Goal: Task Accomplishment & Management: Manage account settings

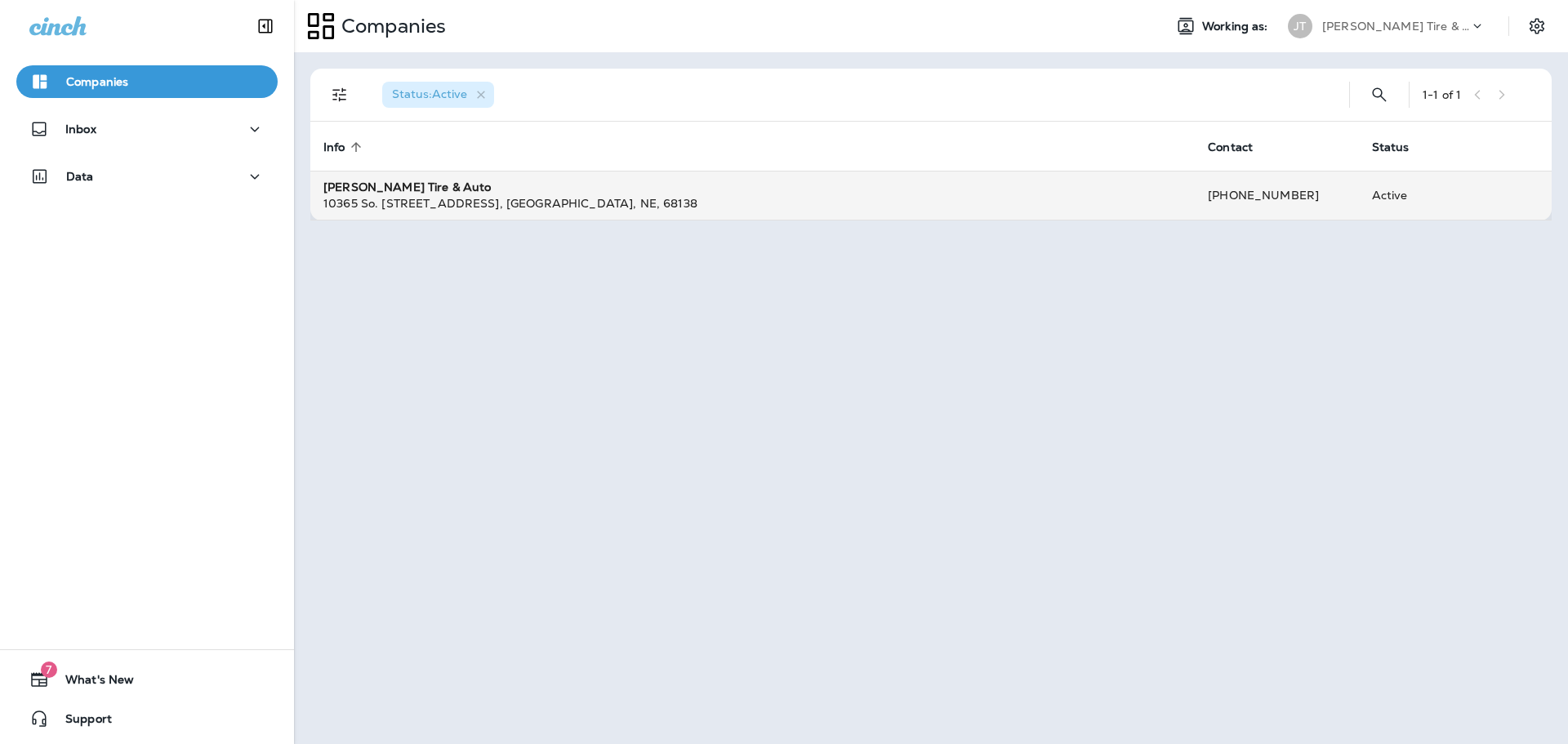
click at [395, 198] on div "10365 So. [STREET_ADDRESS]" at bounding box center [753, 204] width 859 height 17
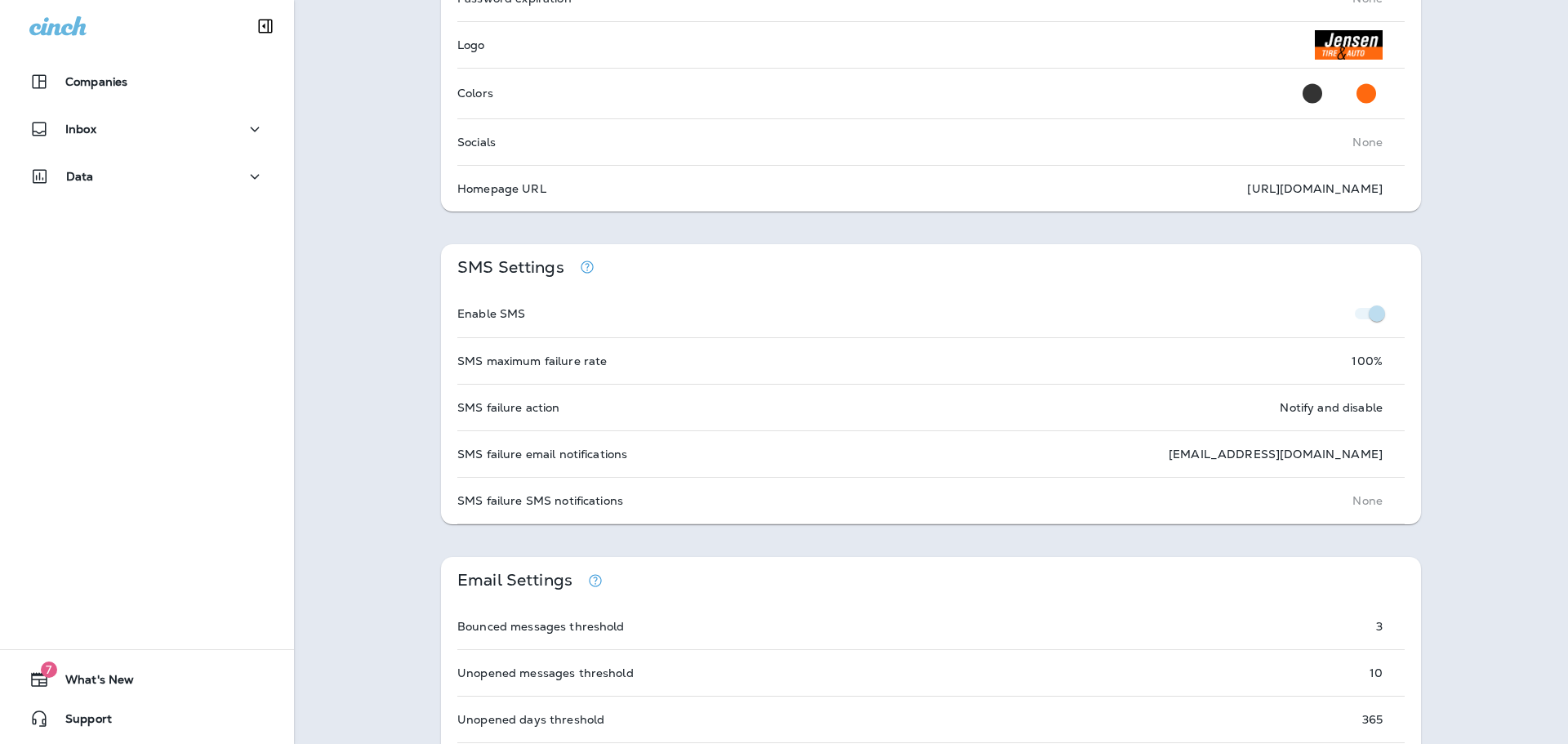
scroll to position [419, 0]
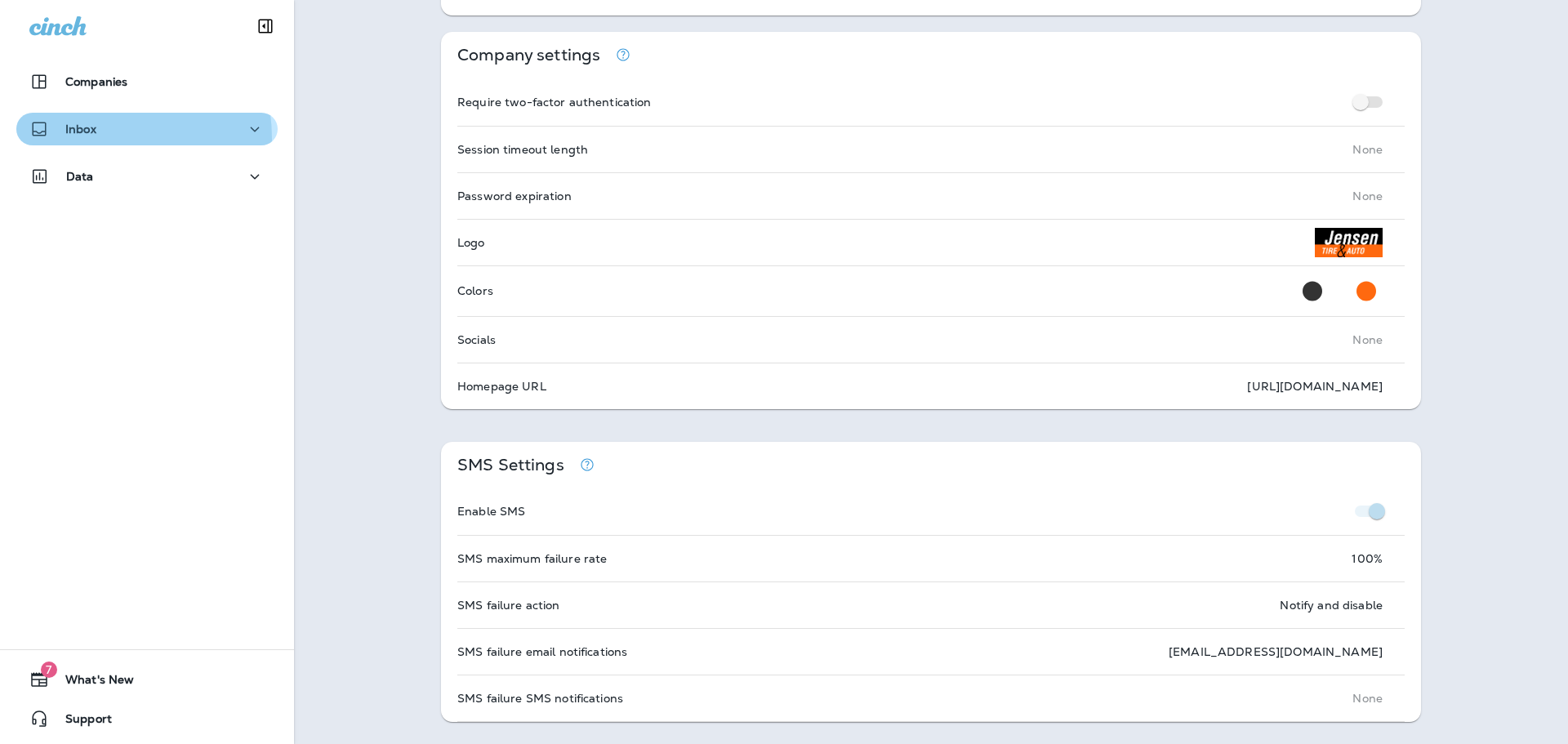
click at [80, 139] on div "Inbox" at bounding box center [63, 129] width 67 height 21
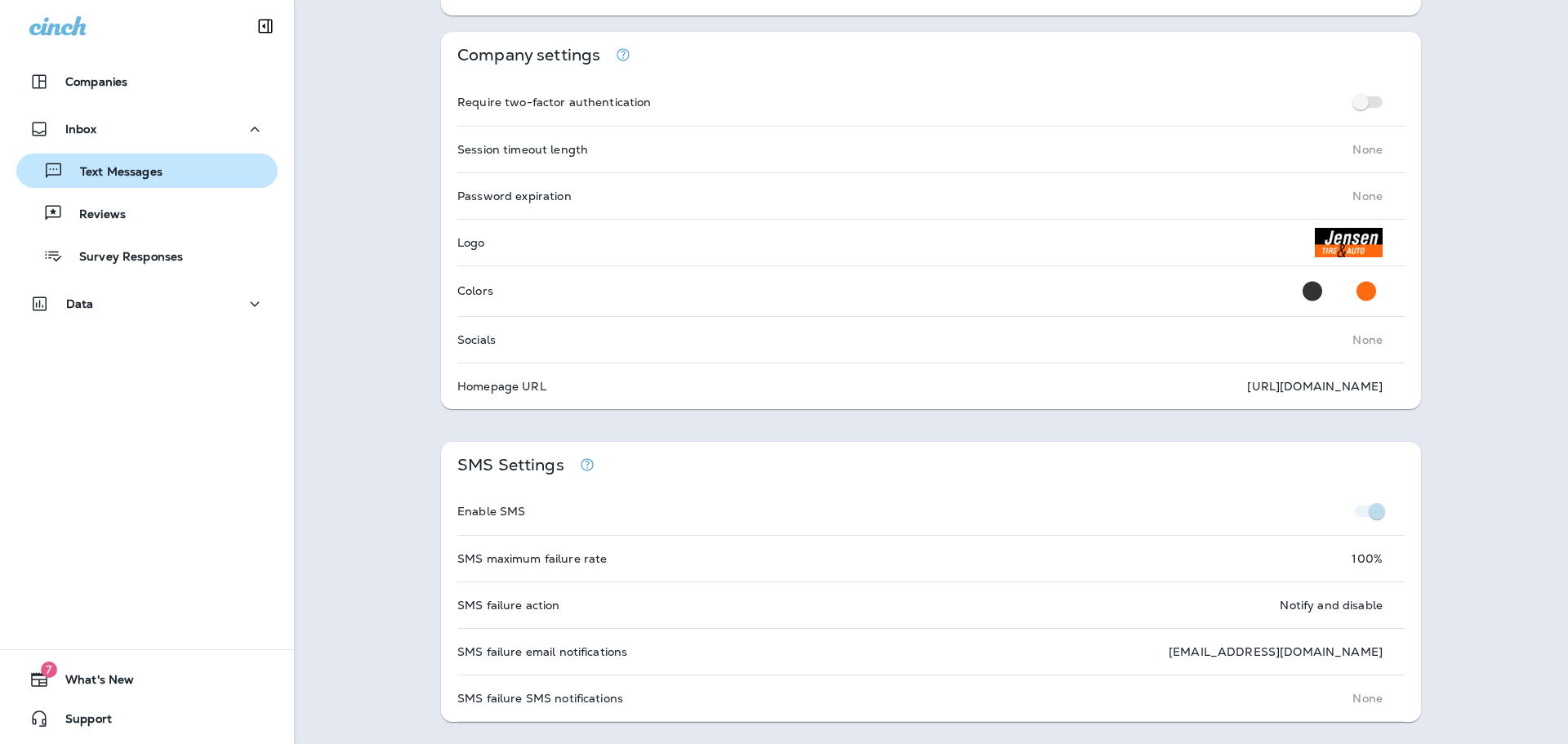
click at [107, 176] on p "Text Messages" at bounding box center [113, 172] width 99 height 16
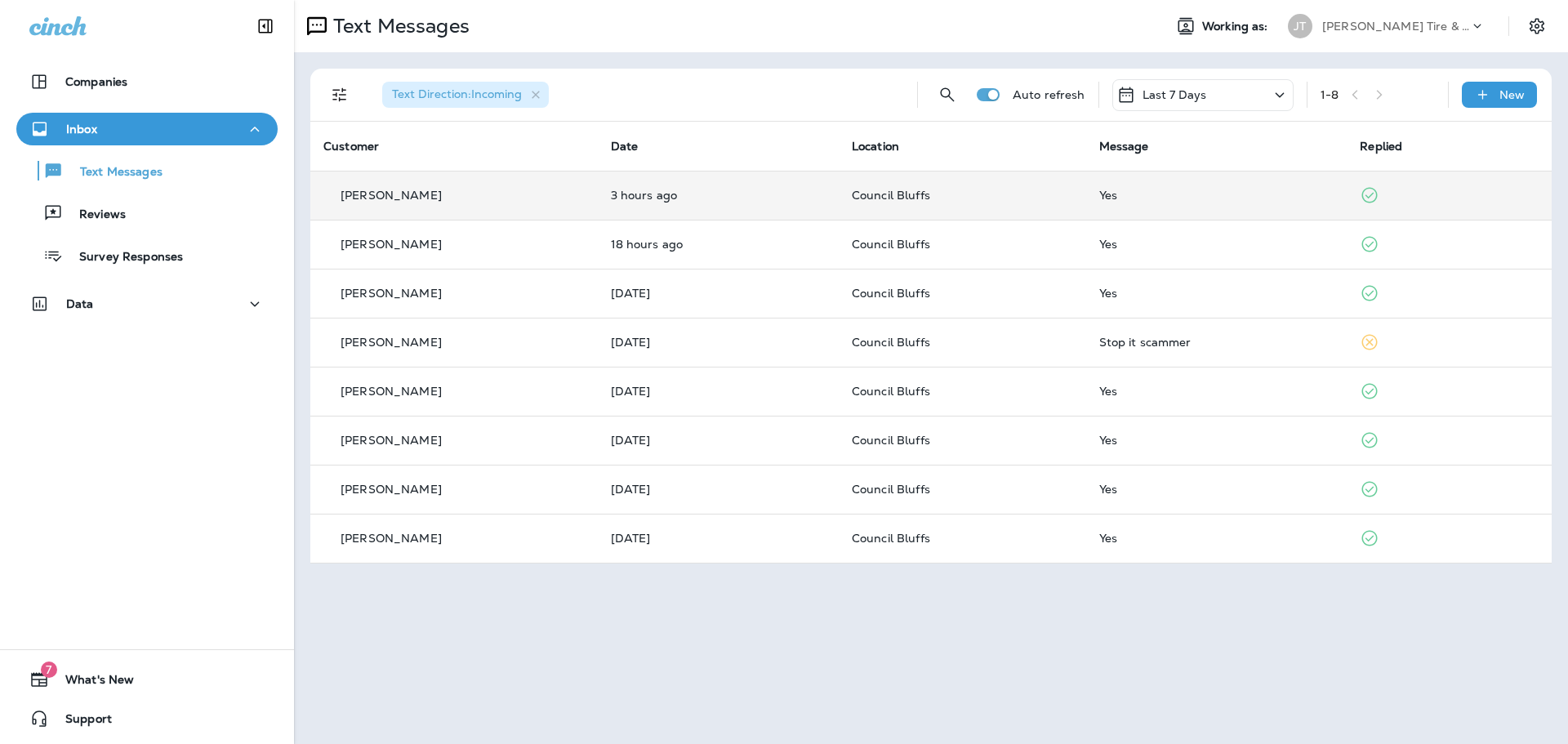
click at [1368, 199] on icon at bounding box center [1369, 195] width 20 height 20
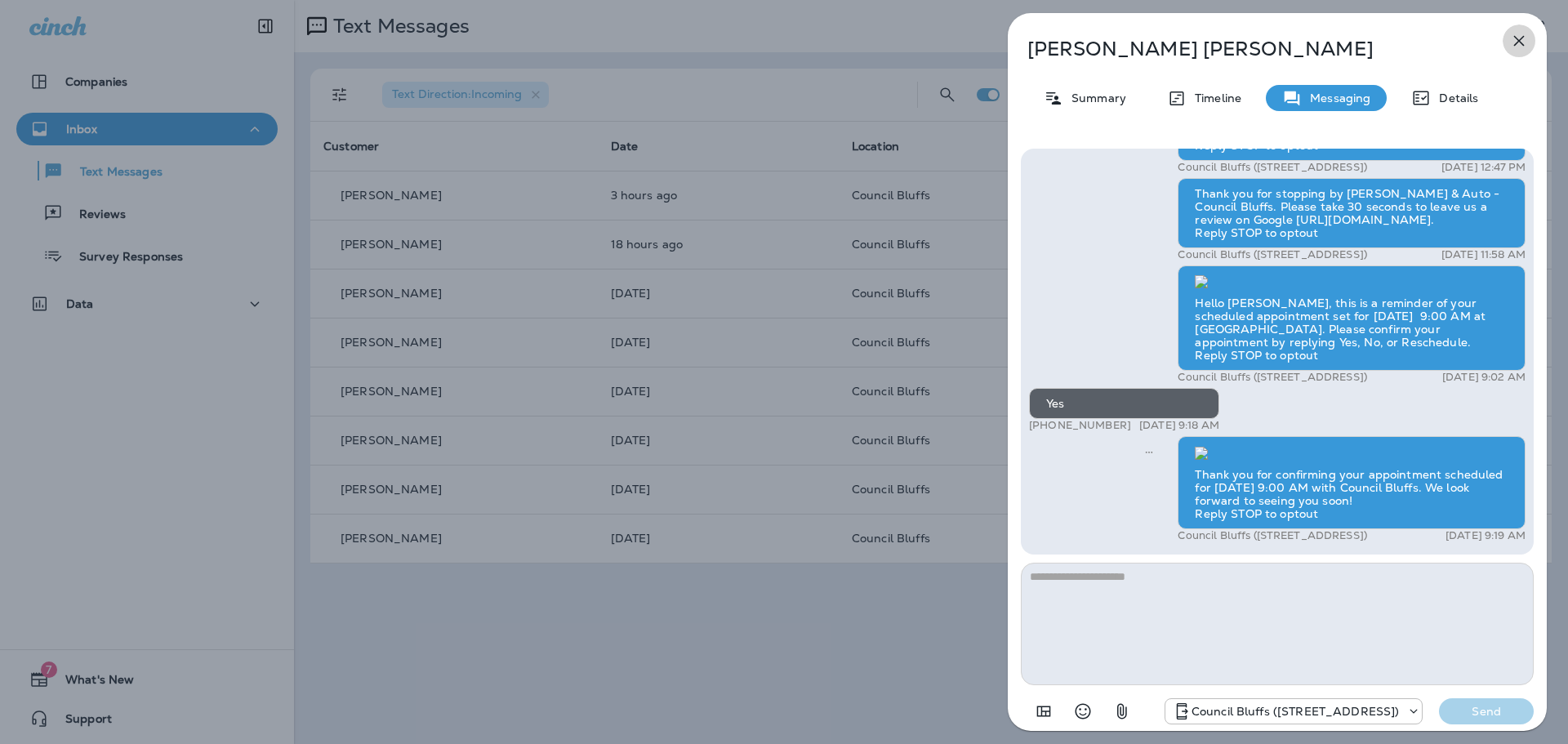
click at [1518, 38] on icon "button" at bounding box center [1519, 41] width 20 height 20
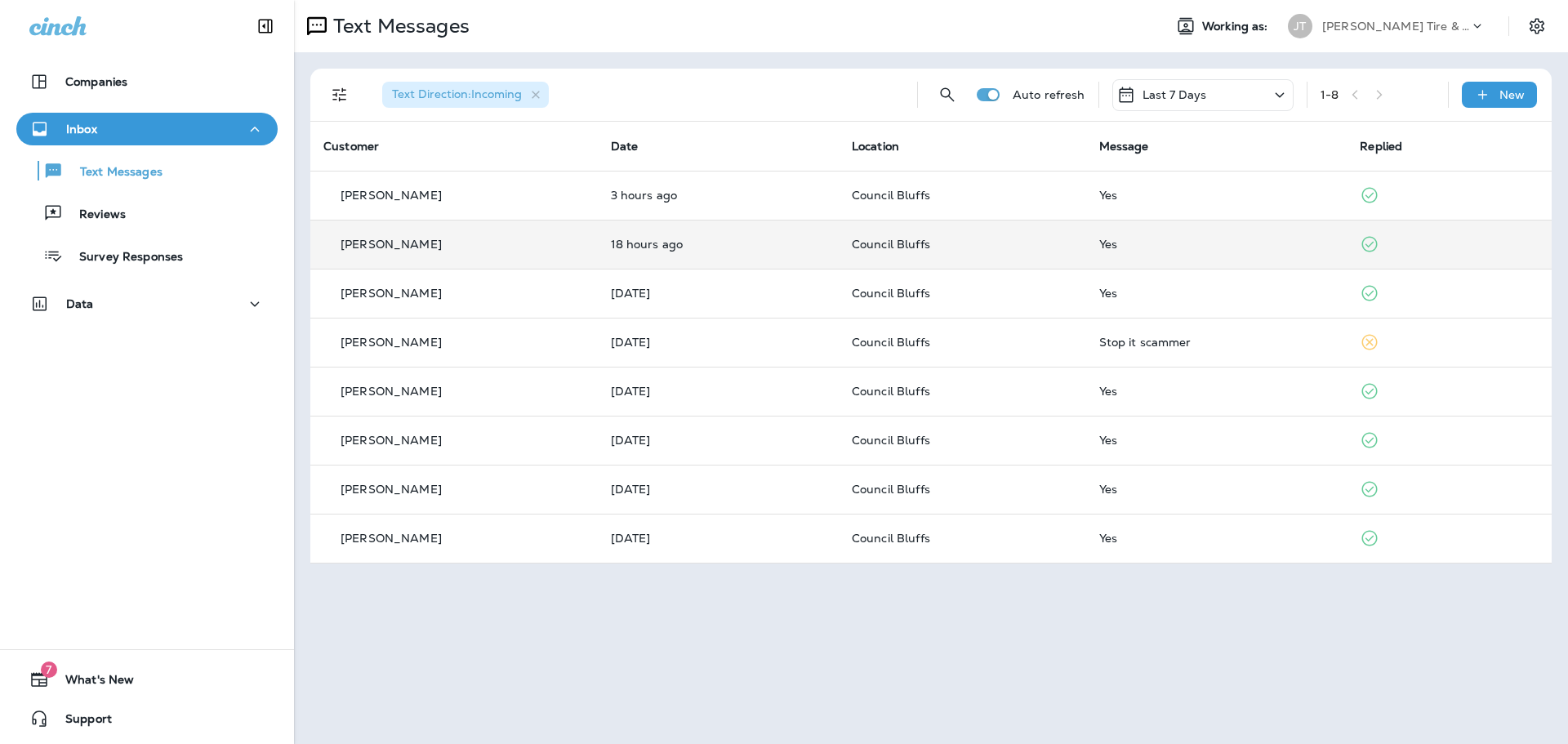
click at [1368, 246] on icon at bounding box center [1369, 244] width 20 height 20
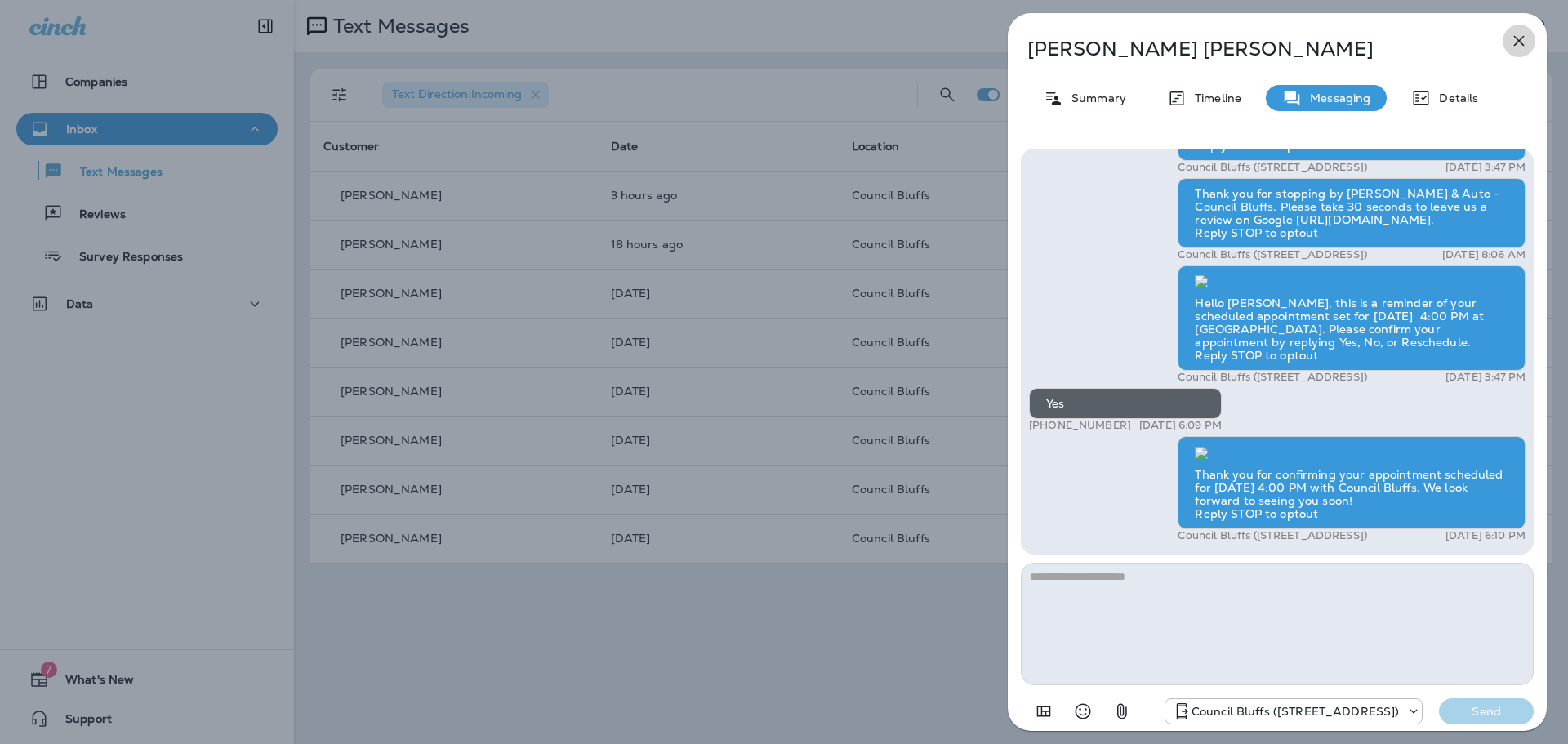
click at [1517, 40] on icon "button" at bounding box center [1519, 41] width 11 height 11
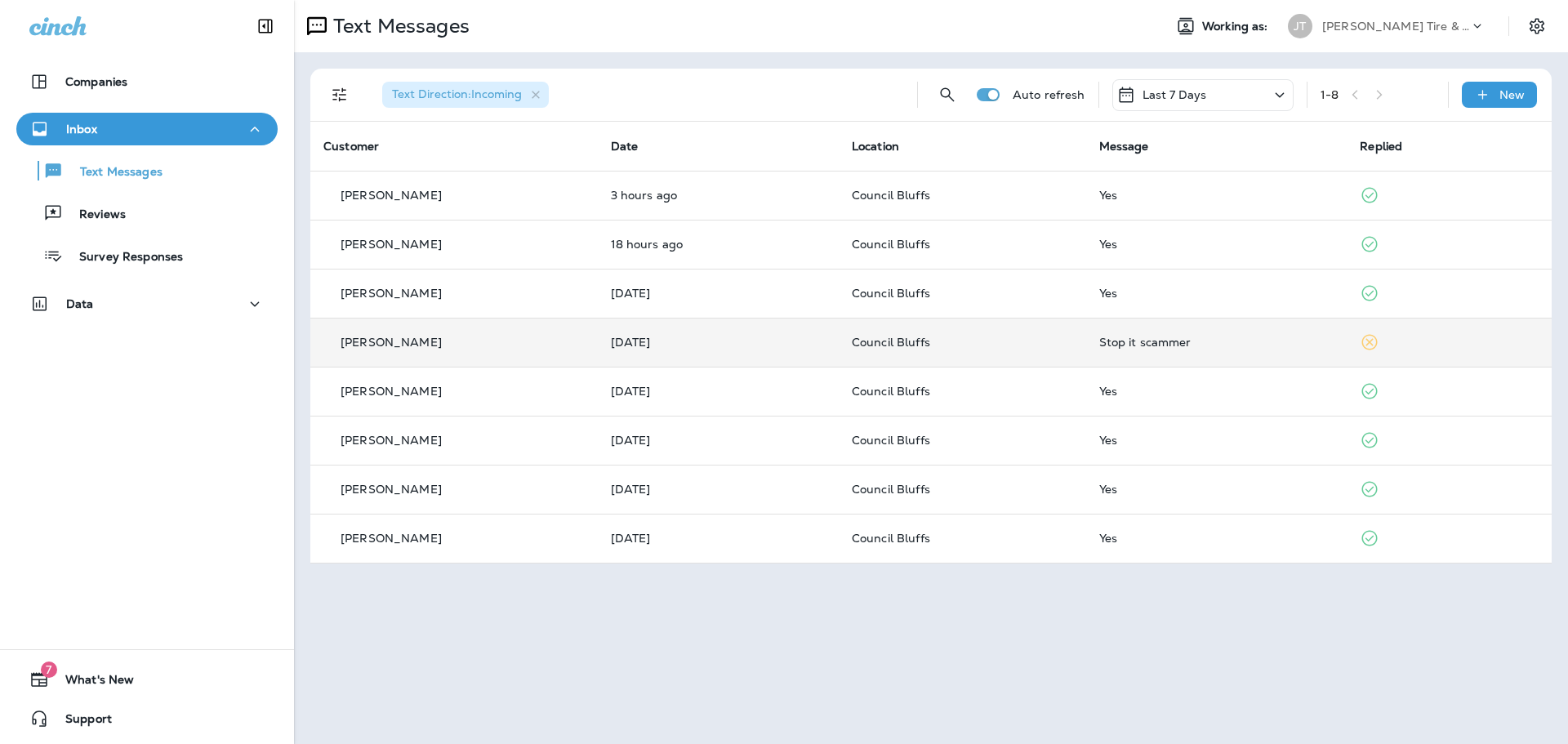
click at [1365, 343] on icon at bounding box center [1369, 342] width 20 height 20
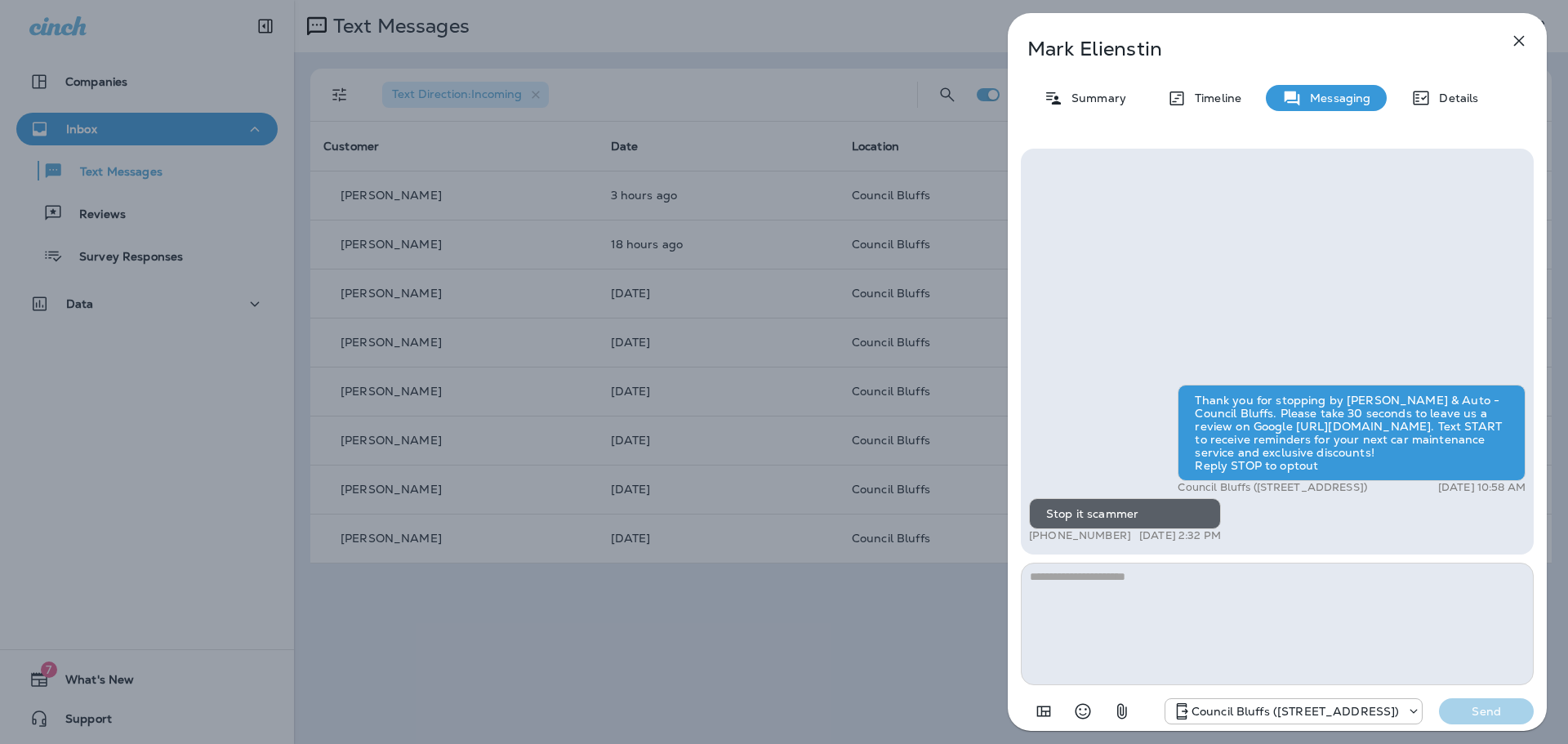
click at [1531, 41] on button "button" at bounding box center [1518, 41] width 32 height 32
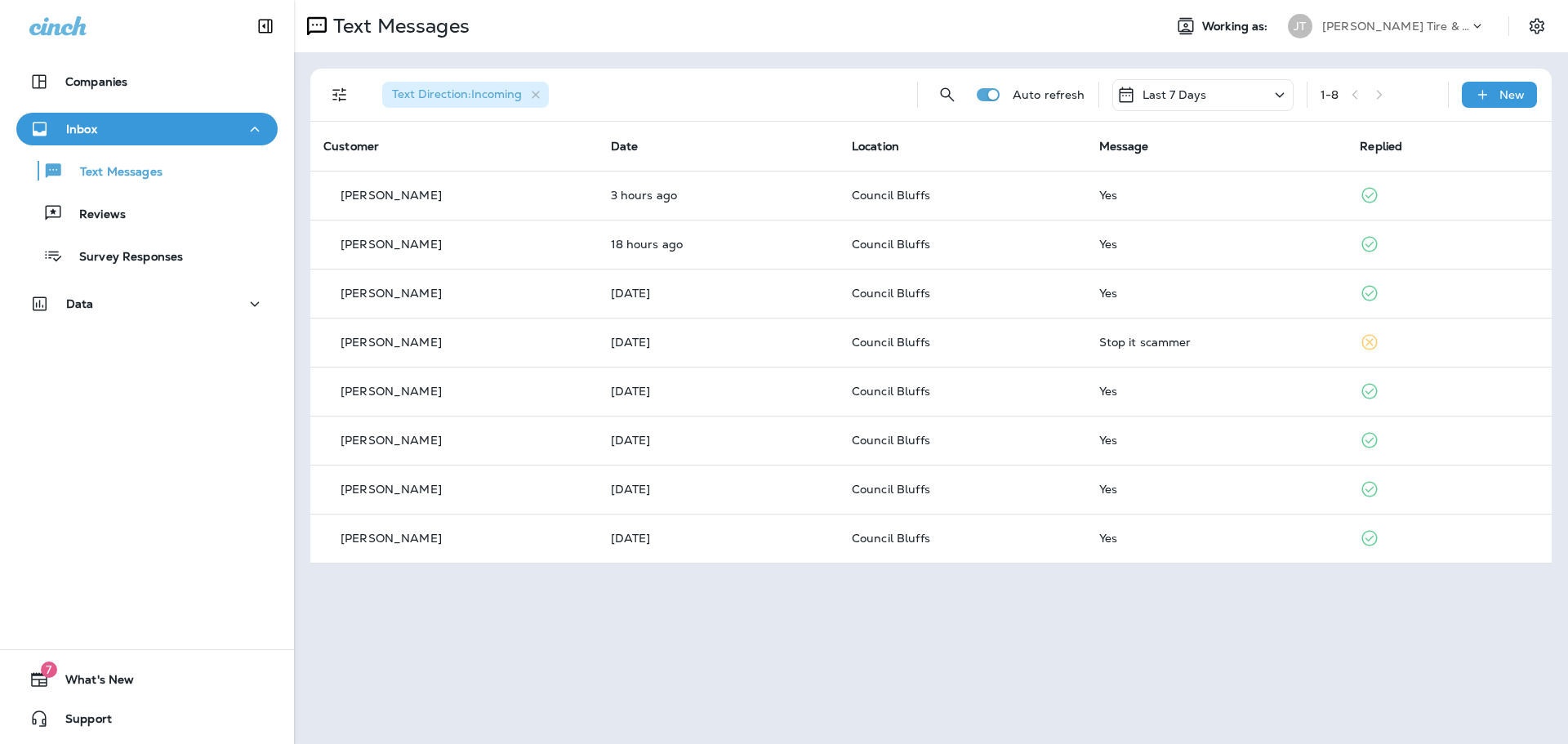
click at [1288, 95] on icon at bounding box center [1280, 95] width 20 height 21
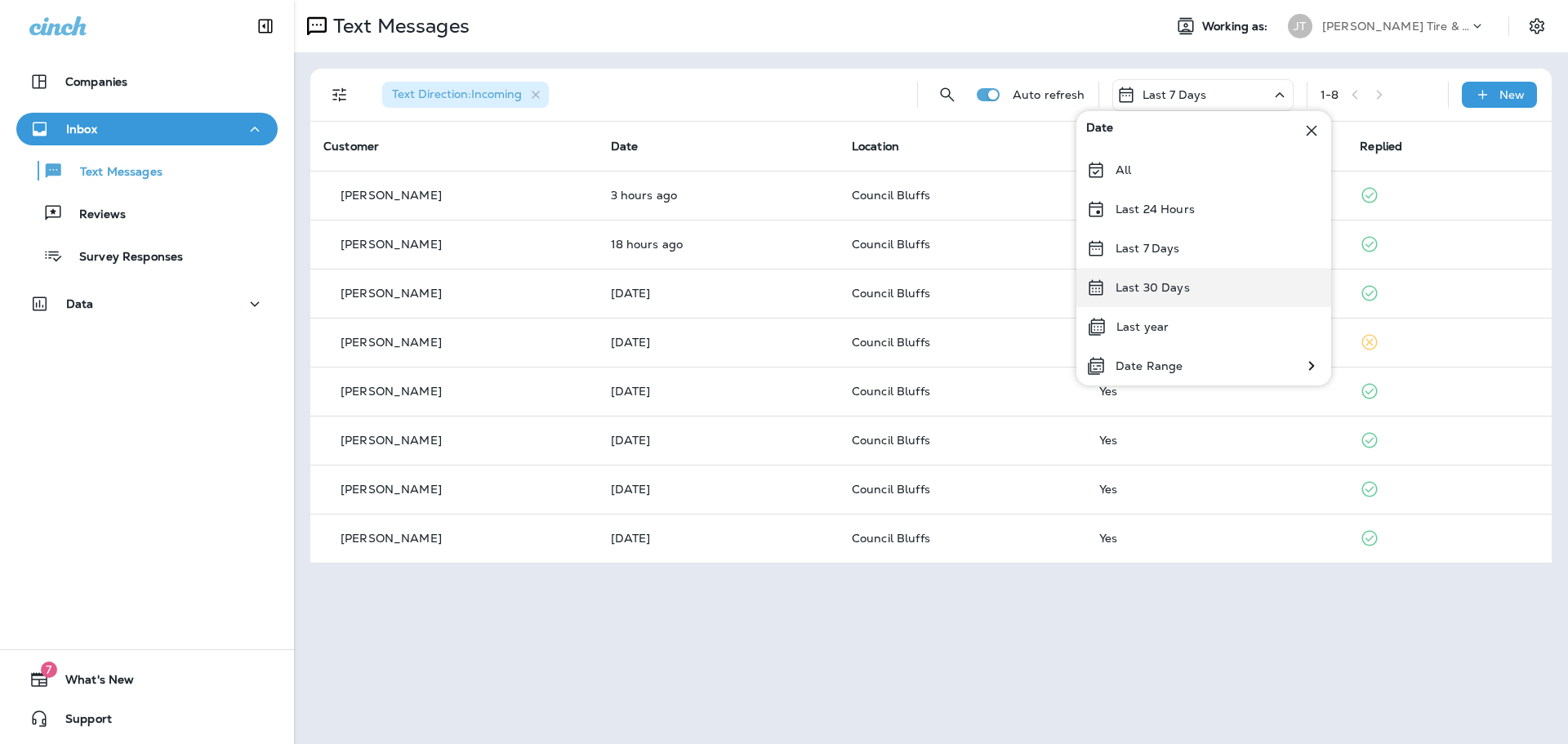
click at [1186, 286] on p "Last 30 Days" at bounding box center [1152, 287] width 75 height 13
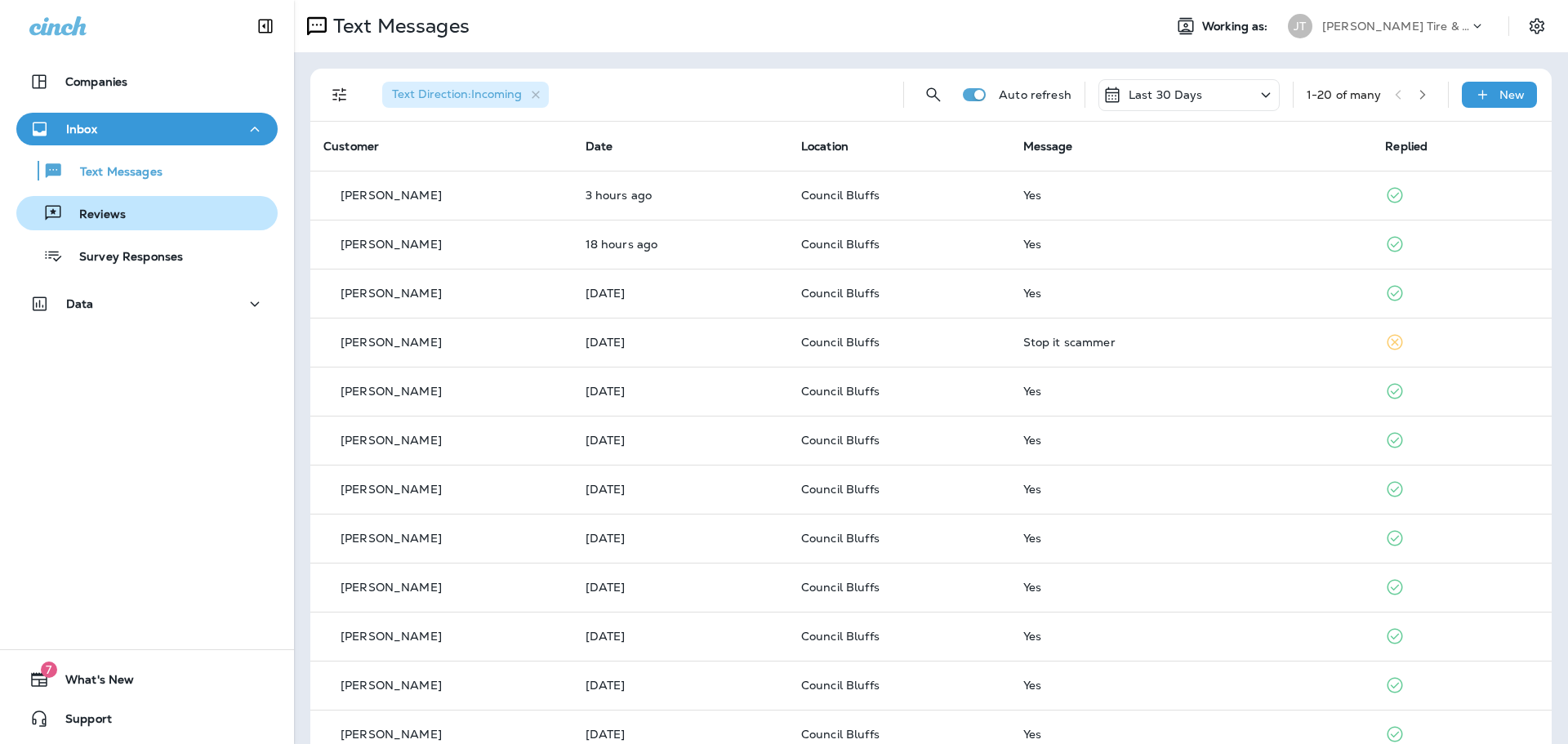
click at [103, 211] on p "Reviews" at bounding box center [94, 215] width 63 height 16
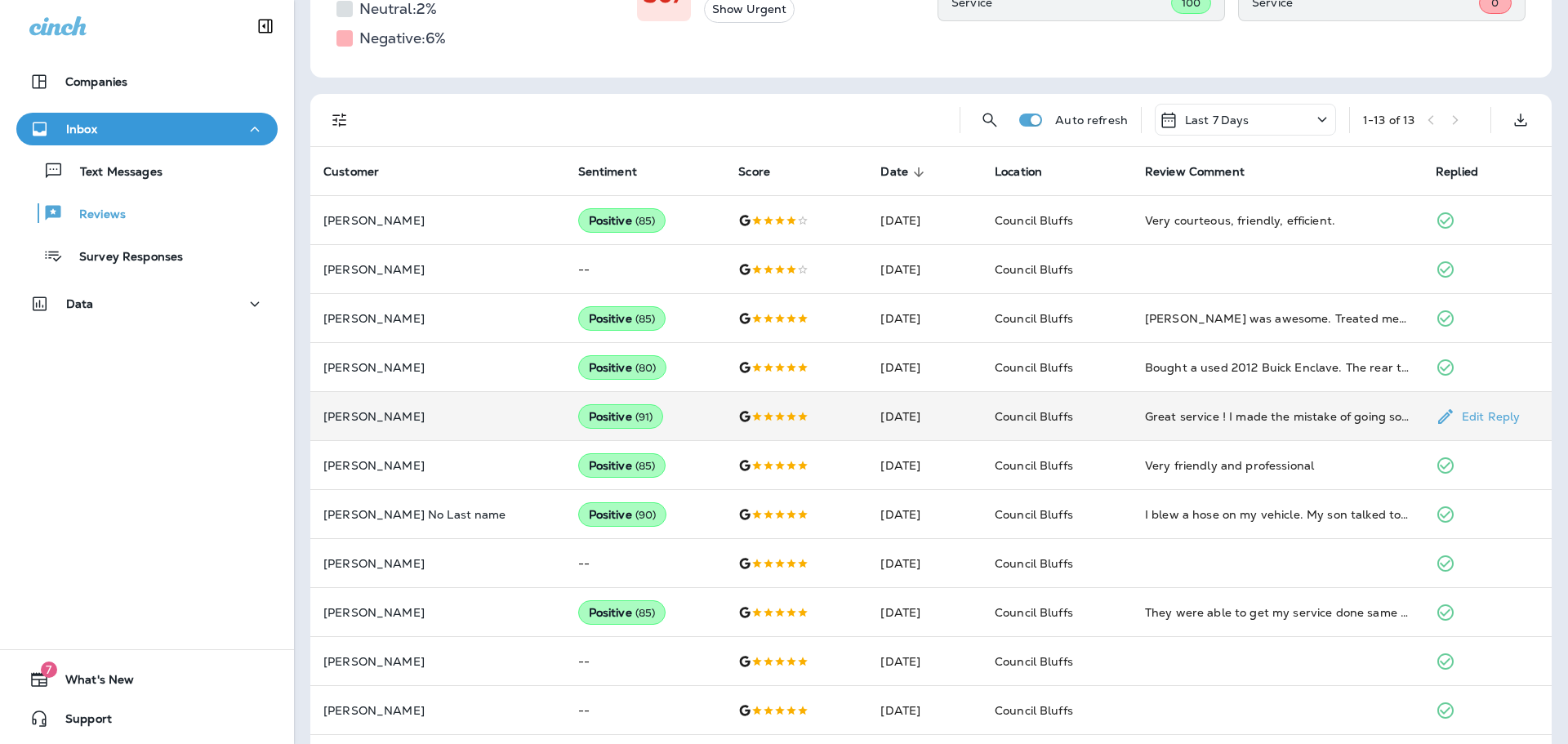
scroll to position [327, 0]
